Goal: Task Accomplishment & Management: Complete application form

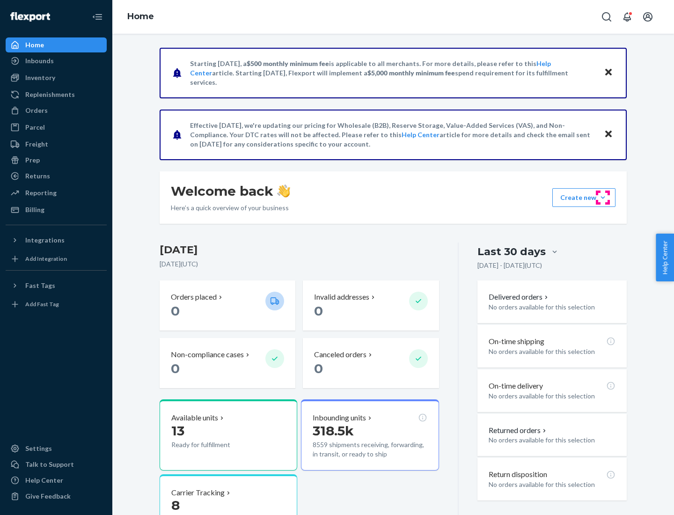
click at [603, 197] on button "Create new Create new inbound Create new order Create new product" at bounding box center [583, 197] width 63 height 19
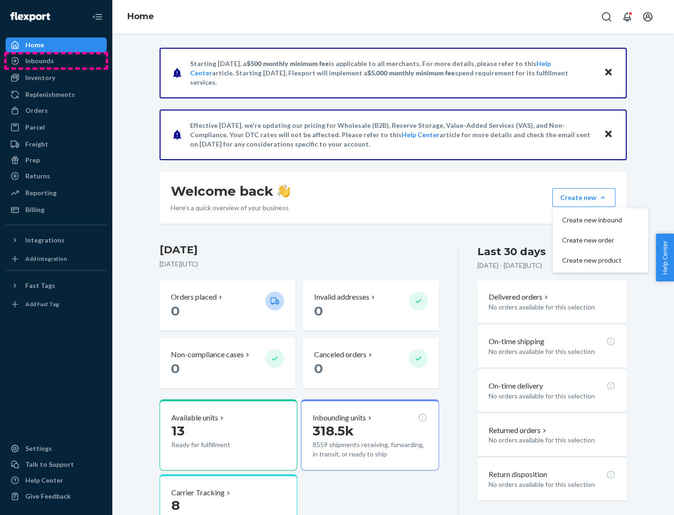
click at [56, 61] on div "Inbounds" at bounding box center [56, 60] width 99 height 13
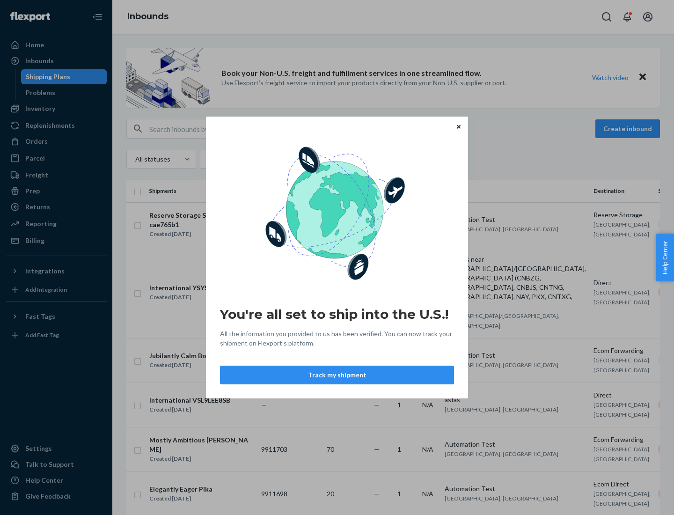
click at [337, 375] on button "Track my shipment" at bounding box center [337, 375] width 234 height 19
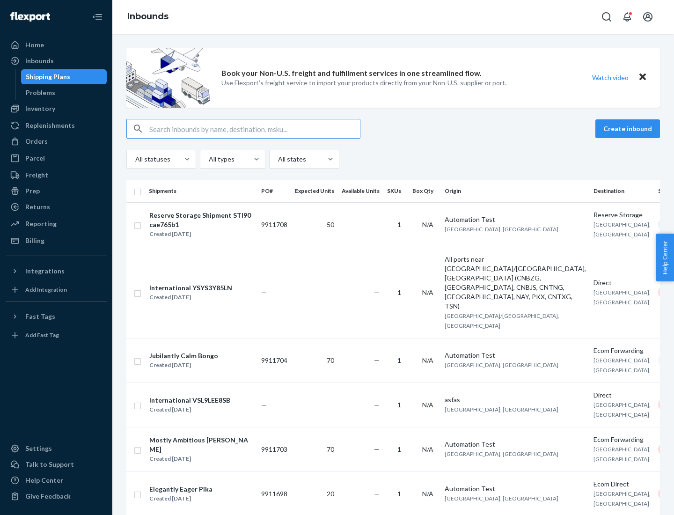
click at [629, 129] on button "Create inbound" at bounding box center [627, 128] width 65 height 19
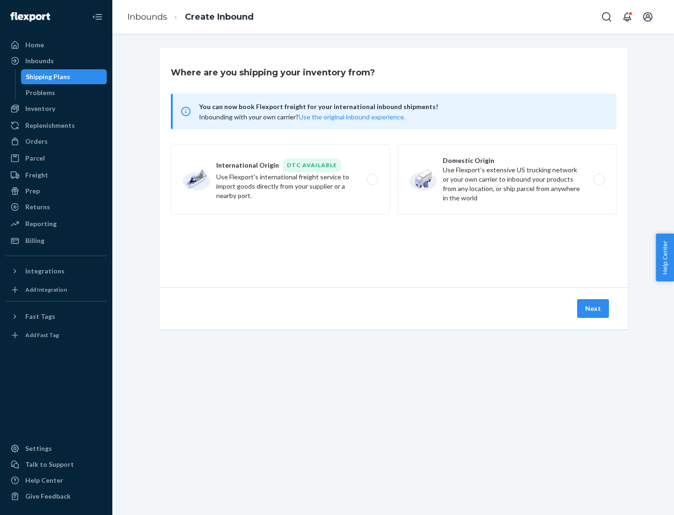
click at [280, 179] on label "International Origin DTC Available Use Flexport's international freight service…" at bounding box center [280, 179] width 219 height 70
click at [372, 179] on input "International Origin DTC Available Use Flexport's international freight service…" at bounding box center [375, 179] width 6 height 6
radio input "true"
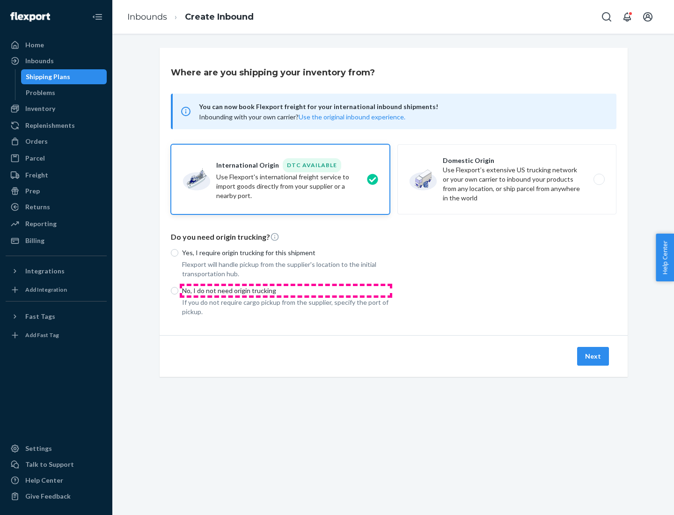
click at [286, 290] on p "No, I do not need origin trucking" at bounding box center [286, 290] width 208 height 9
click at [178, 290] on input "No, I do not need origin trucking" at bounding box center [174, 290] width 7 height 7
radio input "true"
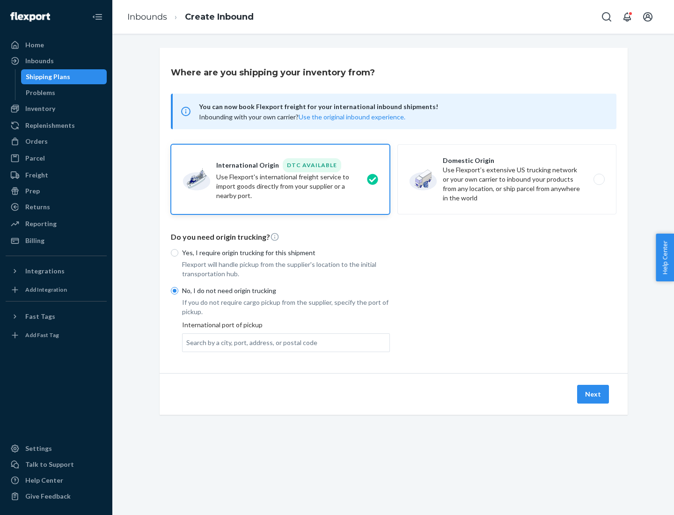
click at [249, 342] on div "Search by a city, port, address, or postal code" at bounding box center [251, 342] width 131 height 9
click at [187, 342] on input "Search by a city, port, address, or postal code" at bounding box center [186, 342] width 1 height 9
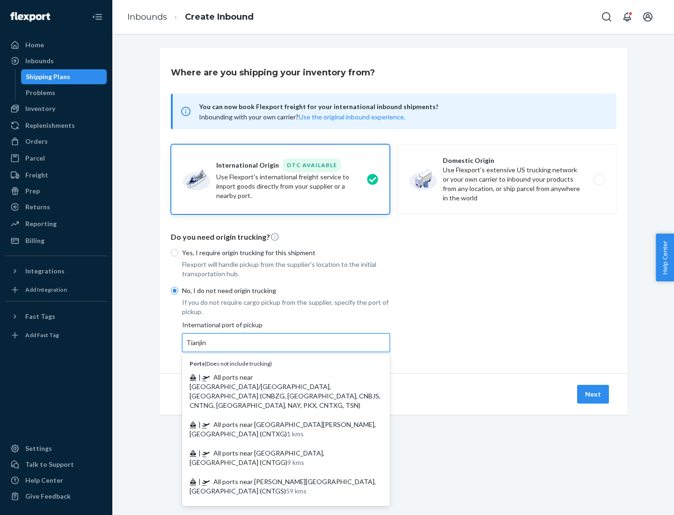
click at [277, 377] on span "| All ports near [GEOGRAPHIC_DATA]/[GEOGRAPHIC_DATA], [GEOGRAPHIC_DATA] (CNBZG,…" at bounding box center [285, 391] width 191 height 36
click at [207, 347] on input "Tianjin" at bounding box center [196, 342] width 21 height 9
type input "All ports near [GEOGRAPHIC_DATA]/[GEOGRAPHIC_DATA], [GEOGRAPHIC_DATA] (CNBZG, […"
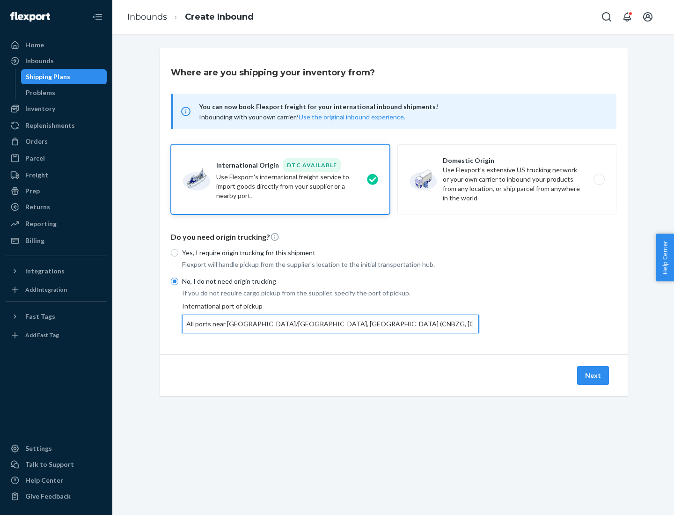
click at [593, 375] on button "Next" at bounding box center [593, 375] width 32 height 19
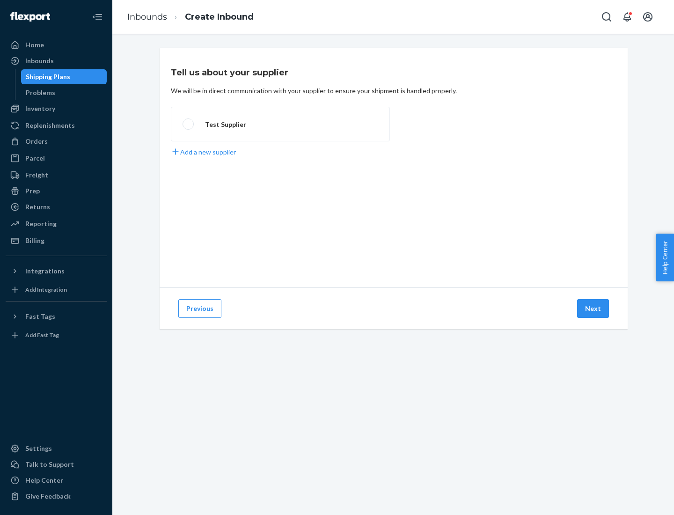
click at [280, 124] on label "Test Supplier" at bounding box center [280, 124] width 219 height 35
click at [189, 124] on input "Test Supplier" at bounding box center [186, 124] width 6 height 6
radio input "true"
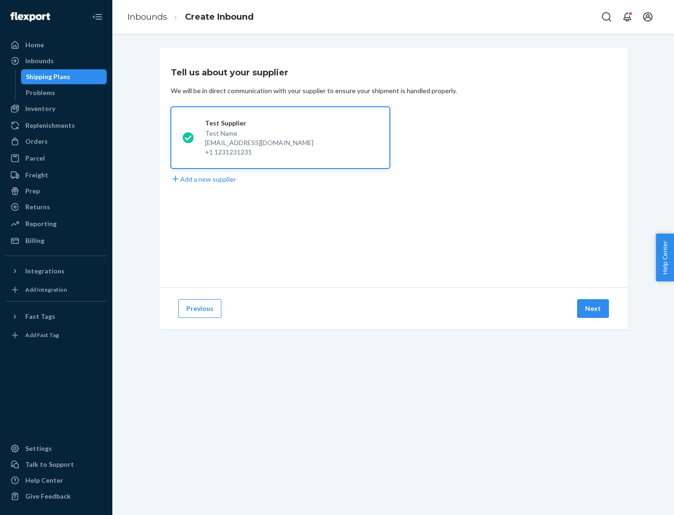
click at [593, 308] on button "Next" at bounding box center [593, 308] width 32 height 19
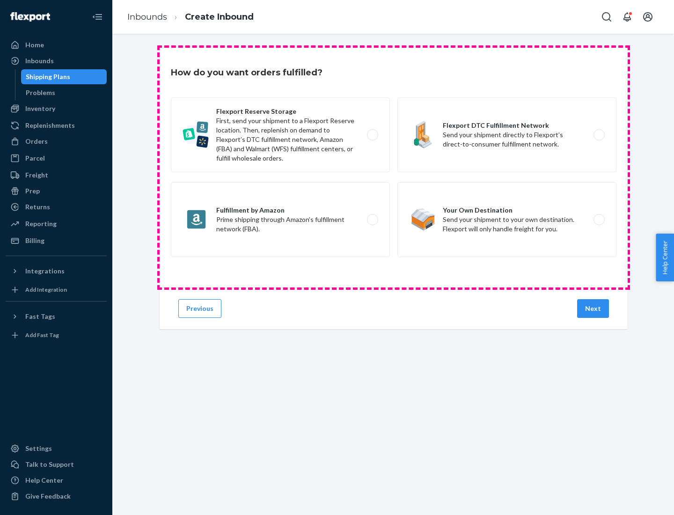
click at [394, 168] on div "Flexport Reserve Storage First, send your shipment to a Flexport Reserve locati…" at bounding box center [394, 178] width 446 height 162
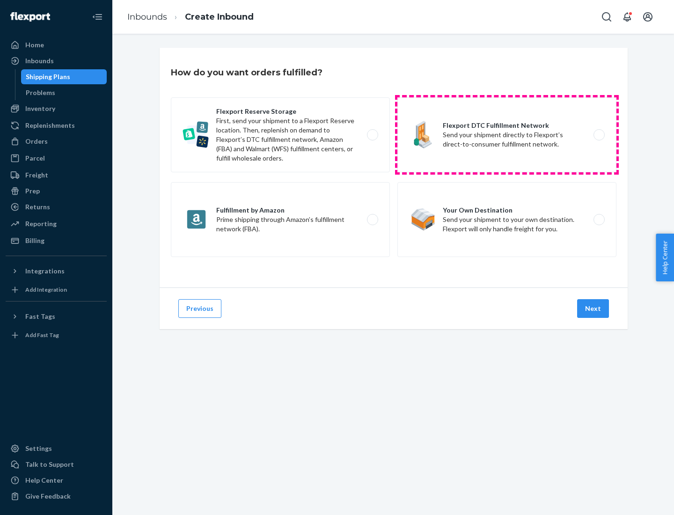
click at [507, 135] on label "Flexport DTC Fulfillment Network Send your shipment directly to Flexport’s dire…" at bounding box center [506, 134] width 219 height 75
click at [599, 135] on input "Flexport DTC Fulfillment Network Send your shipment directly to Flexport’s dire…" at bounding box center [602, 135] width 6 height 6
radio input "true"
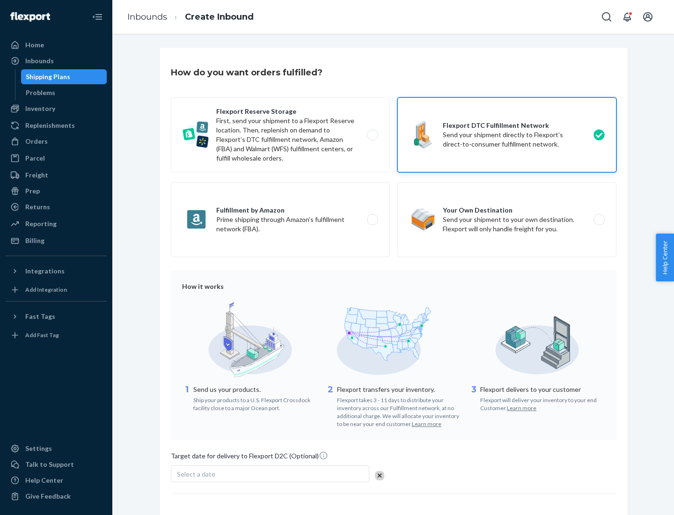
scroll to position [69, 0]
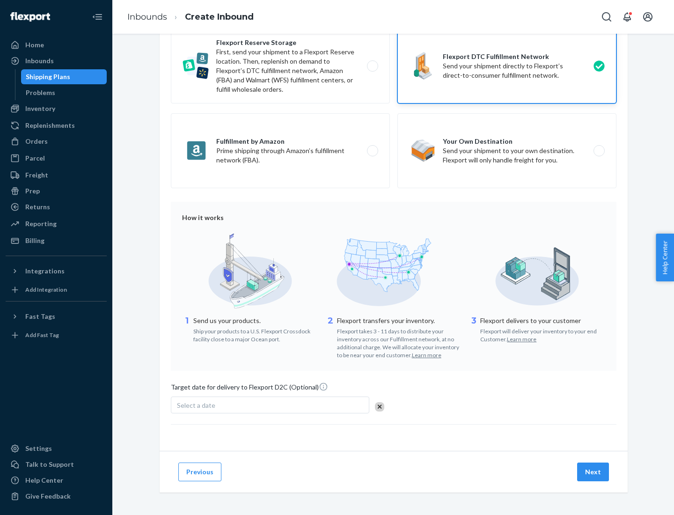
click at [593, 471] on button "Next" at bounding box center [593, 471] width 32 height 19
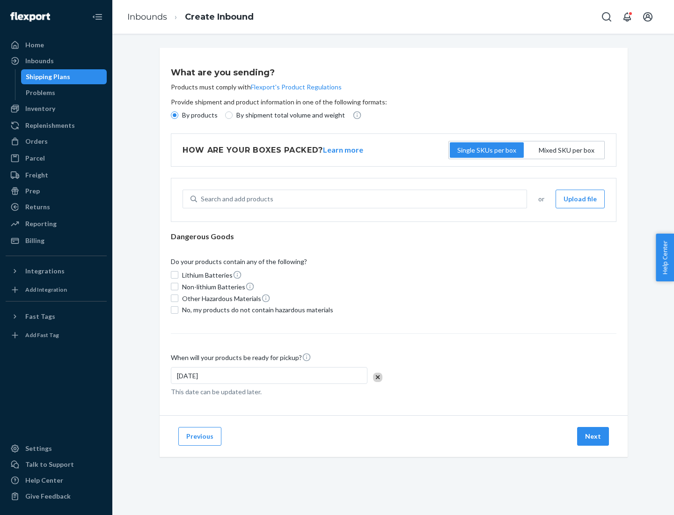
click at [199, 115] on p "By products" at bounding box center [200, 114] width 36 height 9
click at [178, 115] on input "By products" at bounding box center [174, 114] width 7 height 7
click at [235, 199] on div "Search and add products" at bounding box center [237, 198] width 73 height 9
click at [202, 199] on input "Search and add products" at bounding box center [201, 198] width 1 height 9
type input "basic"
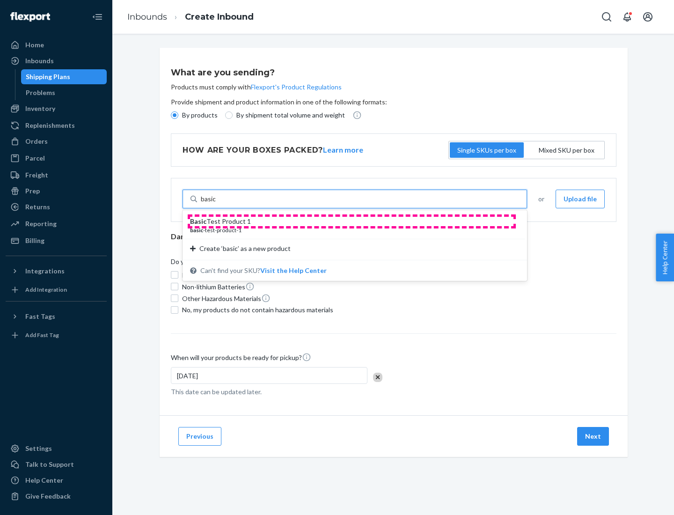
click at [351, 221] on div "Basic Test Product 1" at bounding box center [351, 221] width 322 height 9
click at [216, 204] on input "basic" at bounding box center [208, 198] width 15 height 9
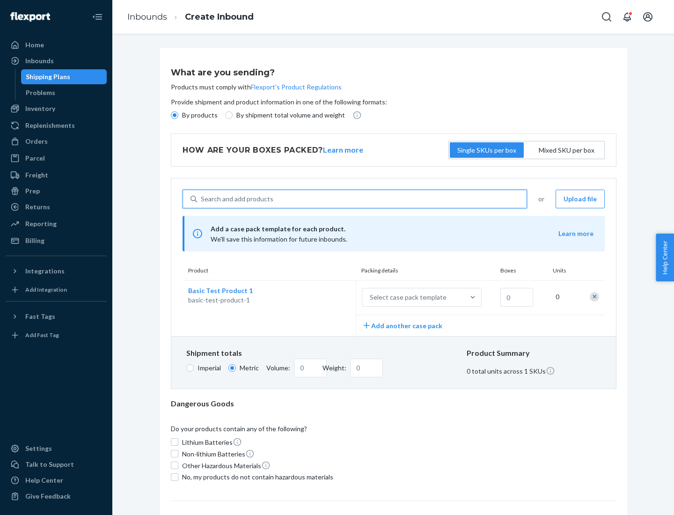
scroll to position [23, 0]
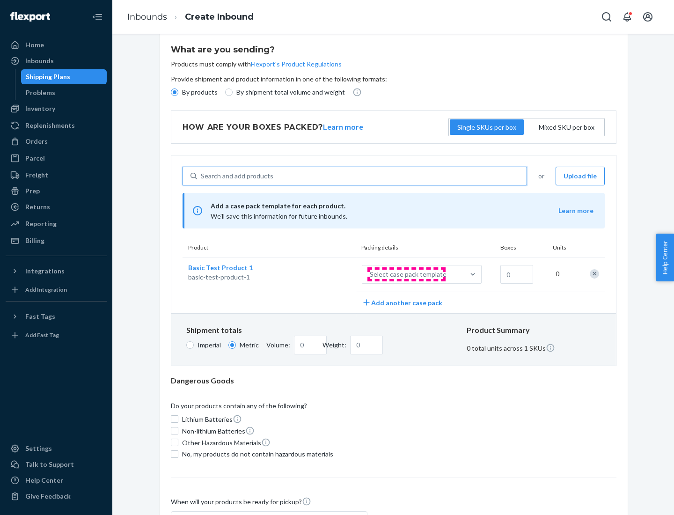
click at [406, 274] on div "Select case pack template" at bounding box center [408, 274] width 77 height 9
click at [323, 274] on input "Select case pack template" at bounding box center [323, 274] width 0 height 0
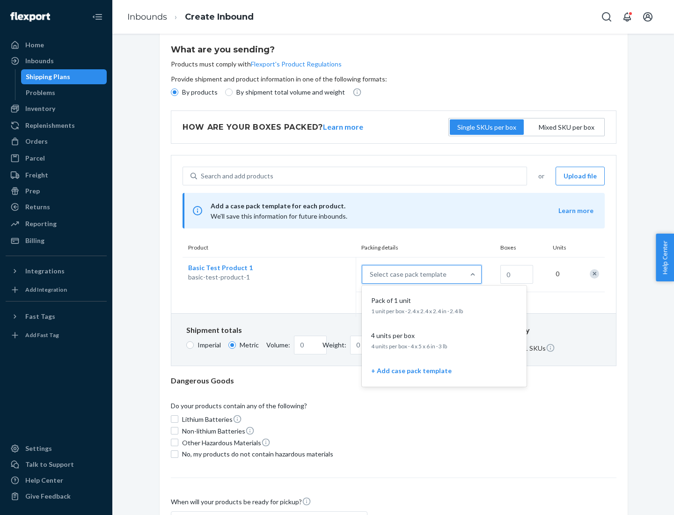
scroll to position [54, 0]
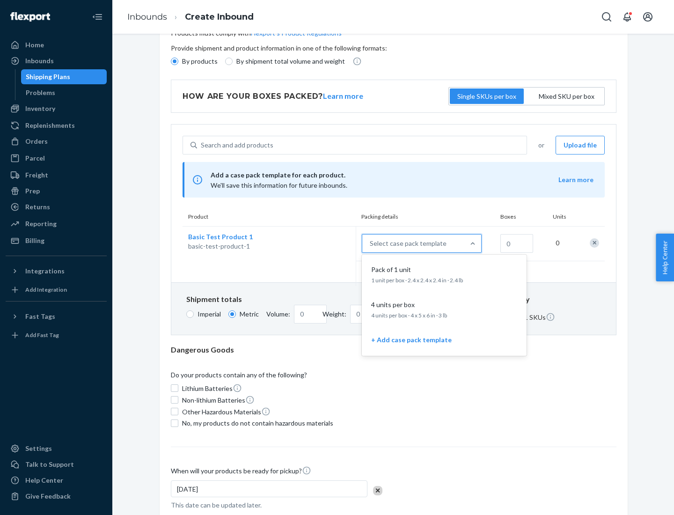
click at [444, 274] on div "Pack of 1 unit" at bounding box center [442, 269] width 150 height 9
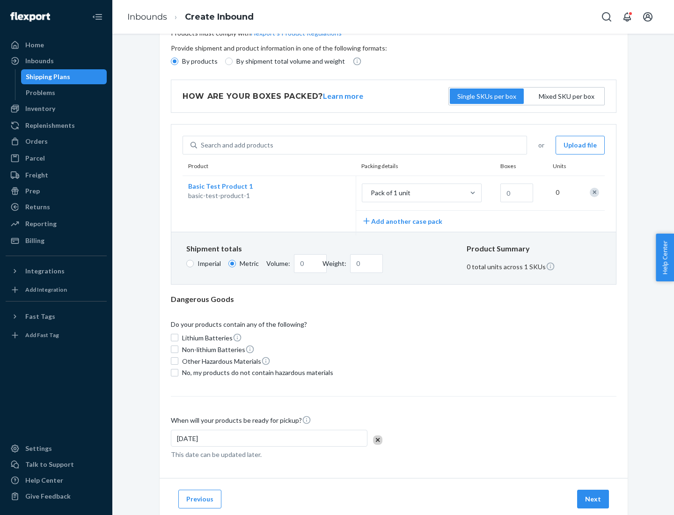
scroll to position [0, 0]
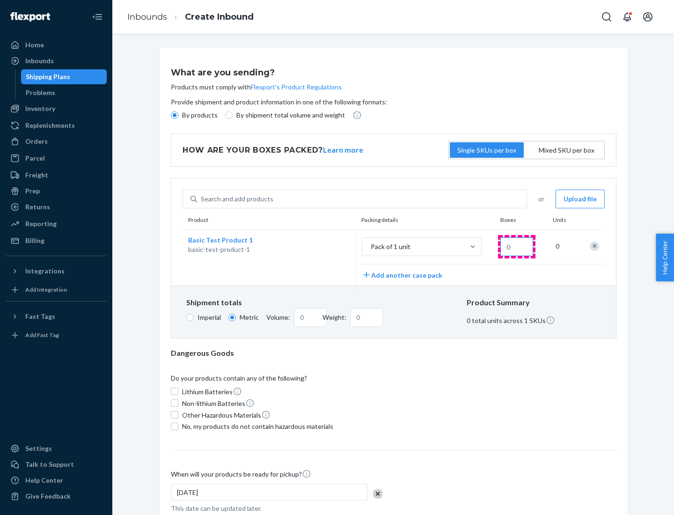
type input "1.09"
type input "1"
type input "10.89"
type input "10"
type input "0.02"
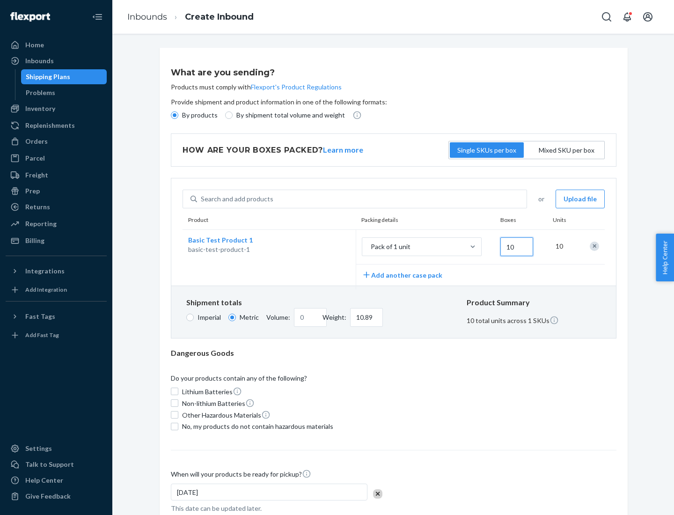
type input "108.86"
type input "100"
type input "0.23"
type input "1088.62"
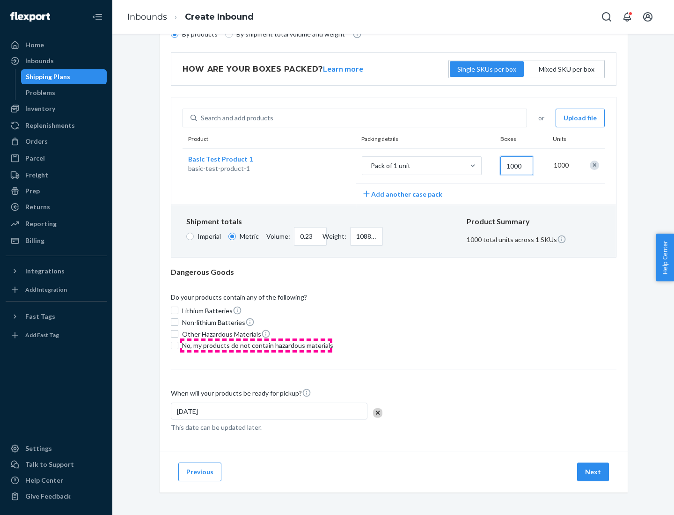
type input "1000"
click at [256, 345] on span "No, my products do not contain hazardous materials" at bounding box center [257, 345] width 151 height 9
click at [178, 345] on input "No, my products do not contain hazardous materials" at bounding box center [174, 345] width 7 height 7
checkbox input "true"
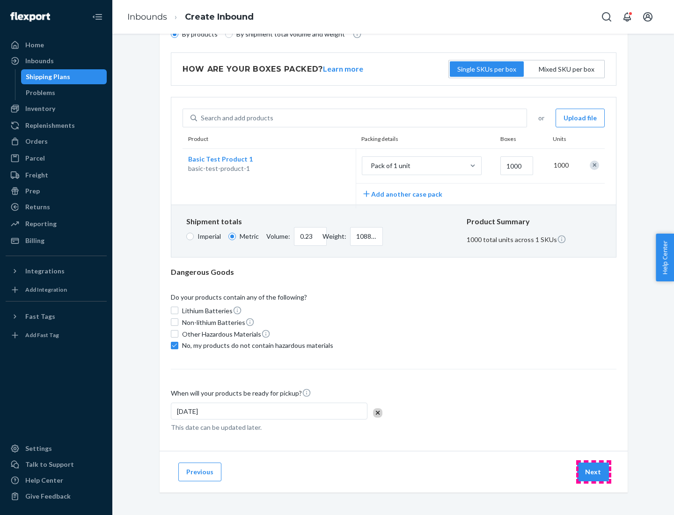
click at [593, 471] on button "Next" at bounding box center [593, 471] width 32 height 19
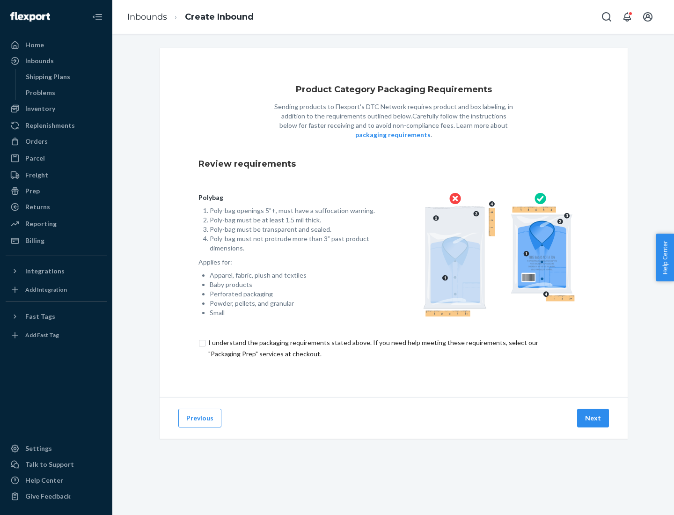
click at [394, 348] on input "checkbox" at bounding box center [393, 348] width 390 height 22
checkbox input "true"
click at [593, 417] on button "Next" at bounding box center [593, 418] width 32 height 19
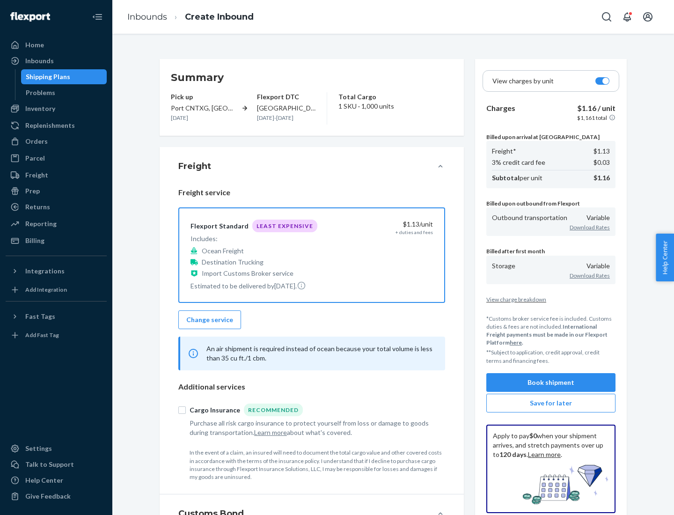
scroll to position [108, 0]
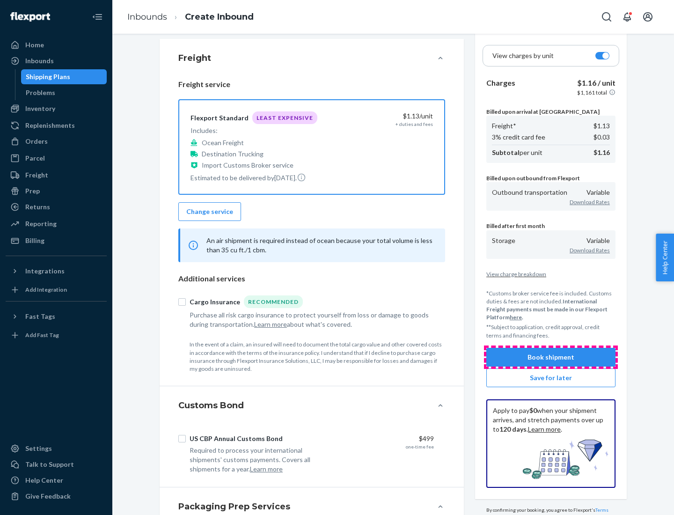
click at [551, 357] on button "Book shipment" at bounding box center [550, 357] width 129 height 19
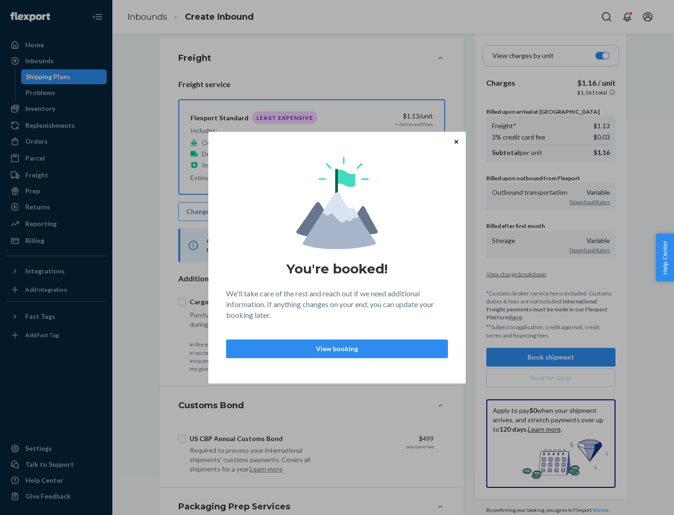
click at [337, 348] on p "View booking" at bounding box center [337, 348] width 206 height 9
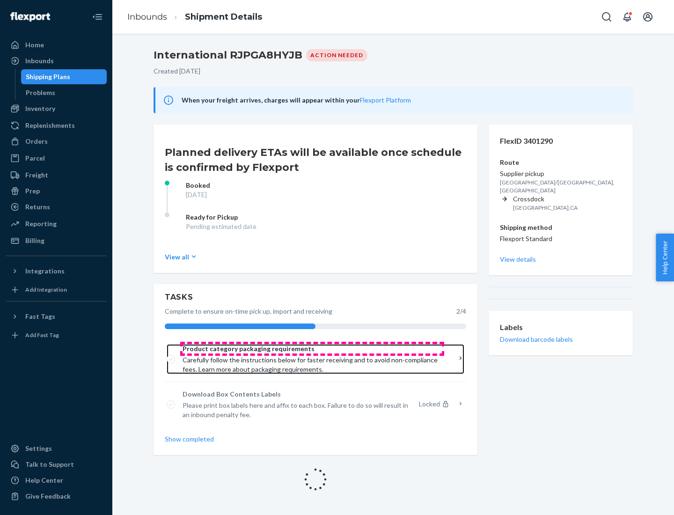
click at [312, 349] on span "Product category packaging requirements" at bounding box center [312, 348] width 259 height 9
